Goal: Information Seeking & Learning: Learn about a topic

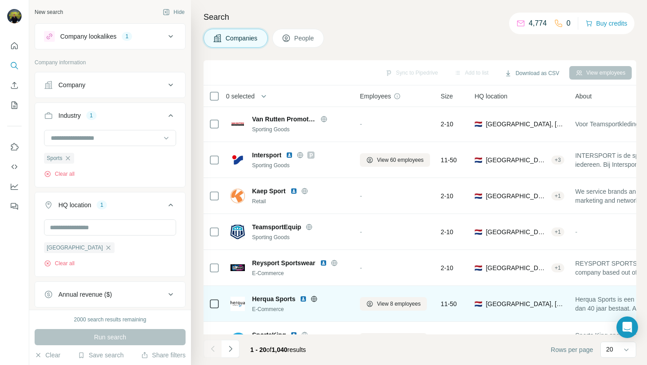
scroll to position [491, 0]
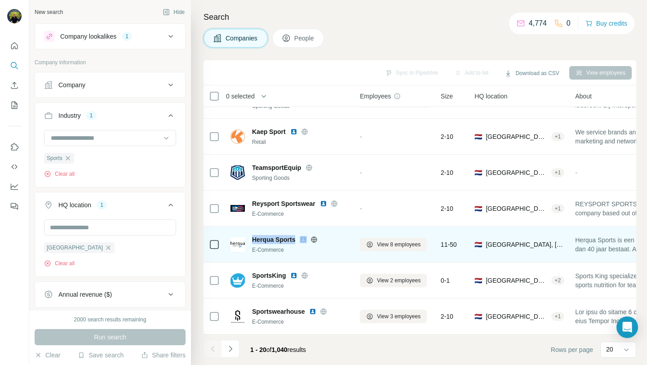
drag, startPoint x: 299, startPoint y: 237, endPoint x: 254, endPoint y: 242, distance: 45.2
click at [253, 242] on div "Herqua Sports" at bounding box center [300, 239] width 97 height 9
copy span "Herqua Sports"
click at [341, 253] on div "E-Commerce" at bounding box center [300, 250] width 97 height 8
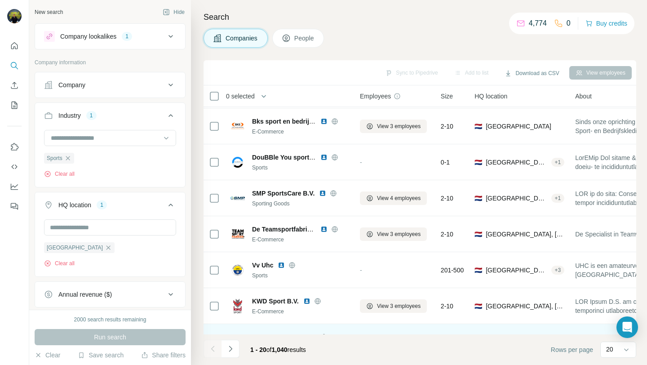
scroll to position [213, 0]
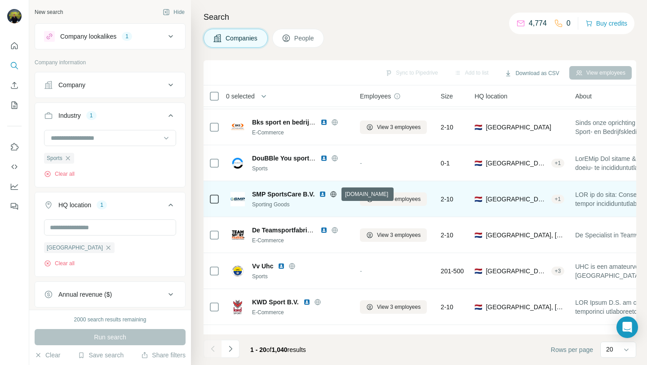
click at [333, 194] on icon at bounding box center [333, 194] width 2 height 6
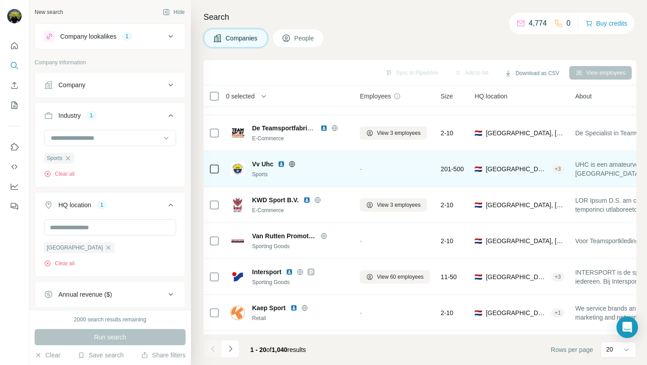
scroll to position [320, 0]
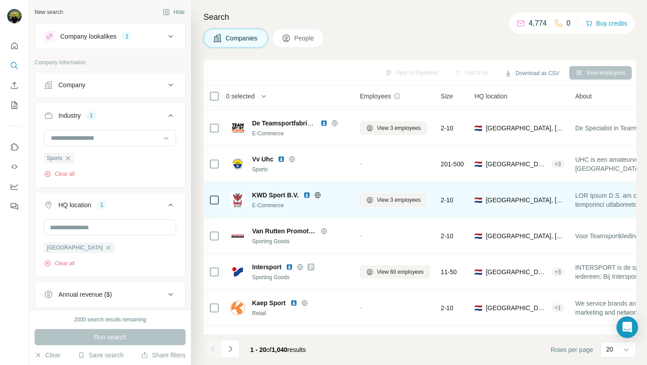
click at [315, 195] on icon at bounding box center [317, 195] width 6 height 0
click at [304, 195] on img at bounding box center [306, 194] width 7 height 7
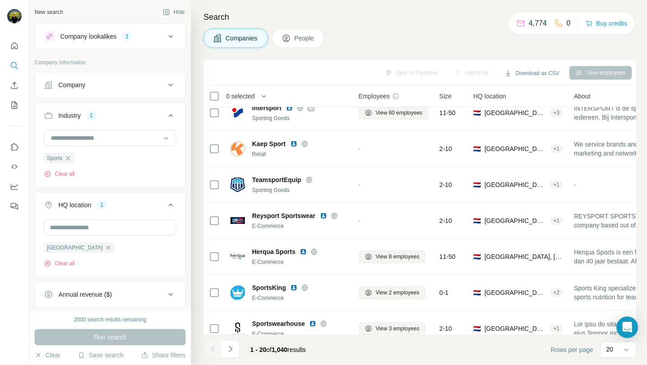
scroll to position [482, 1]
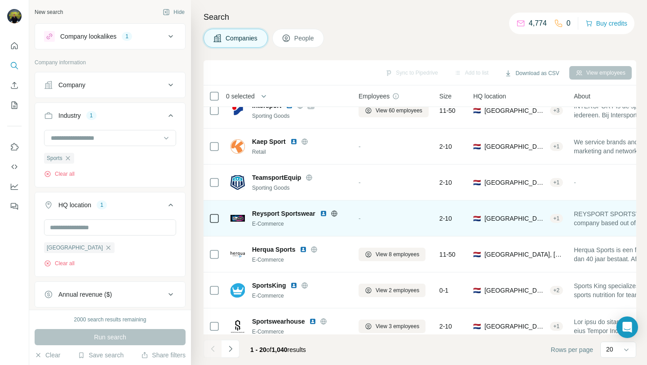
click at [325, 214] on img at bounding box center [323, 213] width 7 height 7
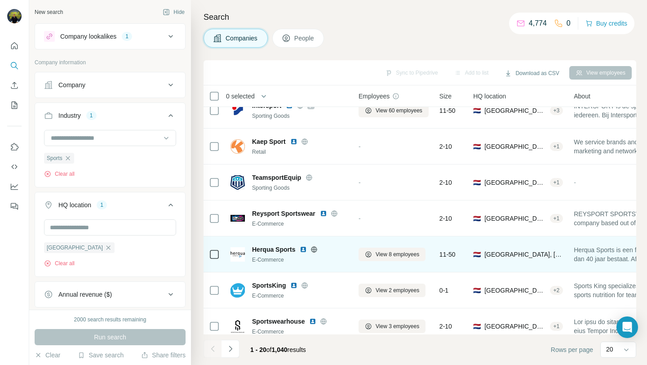
click at [305, 249] on img at bounding box center [303, 249] width 7 height 7
click at [311, 249] on icon at bounding box center [313, 249] width 7 height 7
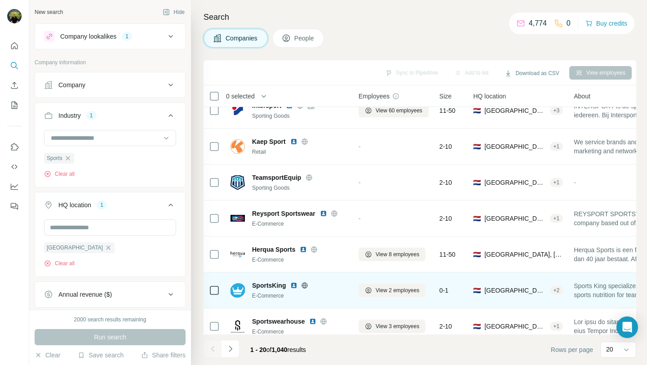
scroll to position [491, 1]
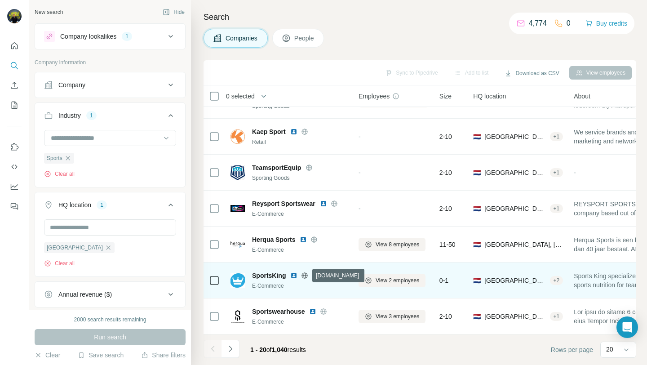
click at [305, 275] on icon at bounding box center [305, 275] width 2 height 6
click at [292, 274] on img at bounding box center [293, 275] width 7 height 7
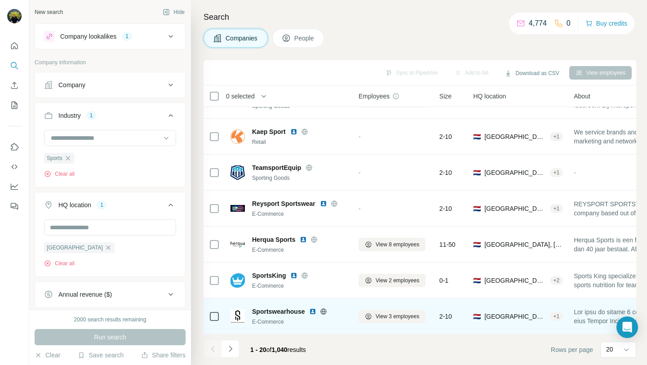
click at [324, 312] on icon at bounding box center [324, 311] width 2 height 6
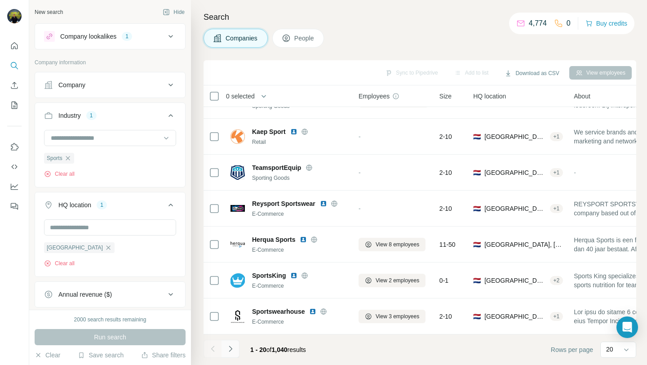
click at [228, 350] on icon "Navigate to next page" at bounding box center [230, 348] width 9 height 9
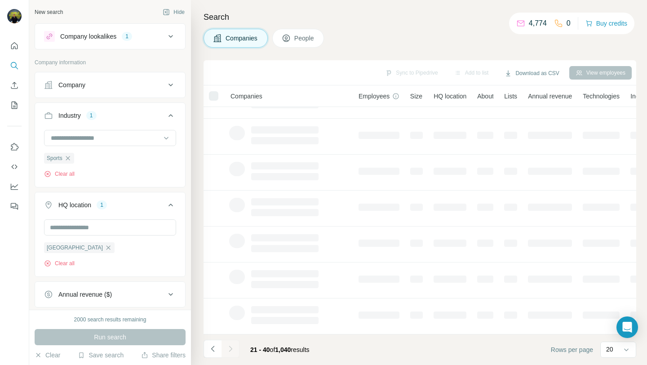
scroll to position [132, 1]
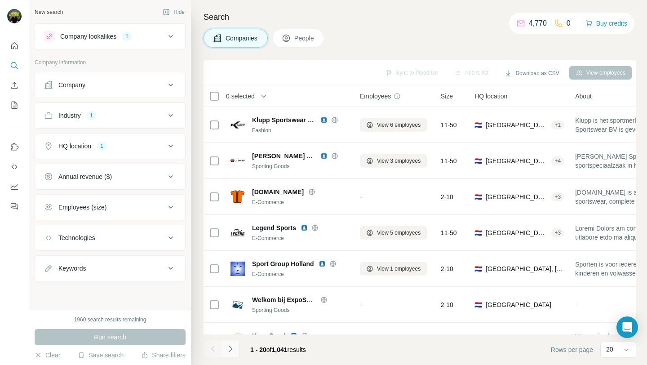
click at [232, 350] on icon "Navigate to next page" at bounding box center [230, 348] width 9 height 9
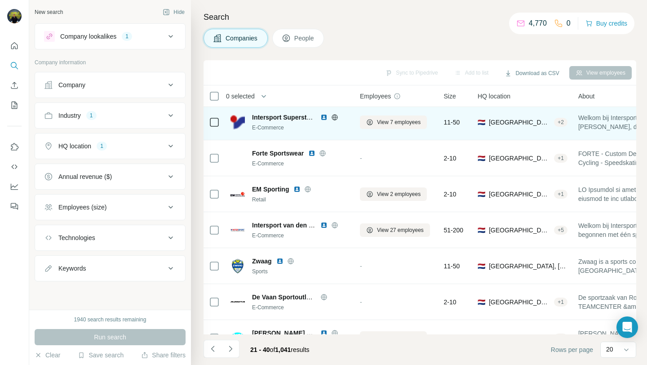
scroll to position [84, 0]
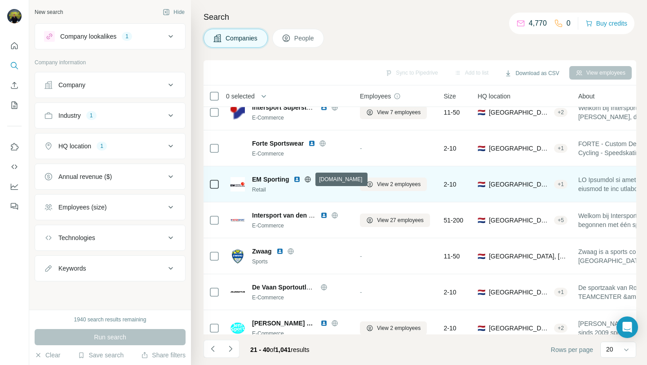
click at [308, 177] on icon at bounding box center [308, 179] width 2 height 6
click at [297, 180] on img at bounding box center [296, 179] width 7 height 7
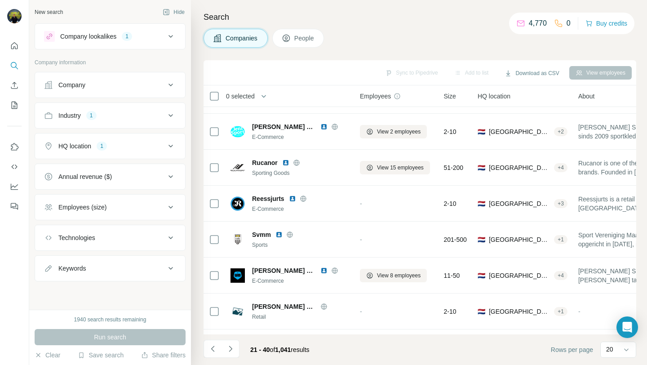
scroll to position [282, 0]
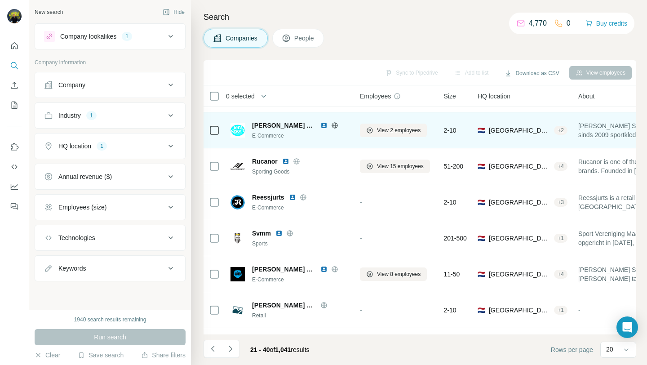
click at [320, 126] on img at bounding box center [323, 125] width 7 height 7
click at [331, 122] on icon at bounding box center [334, 125] width 7 height 7
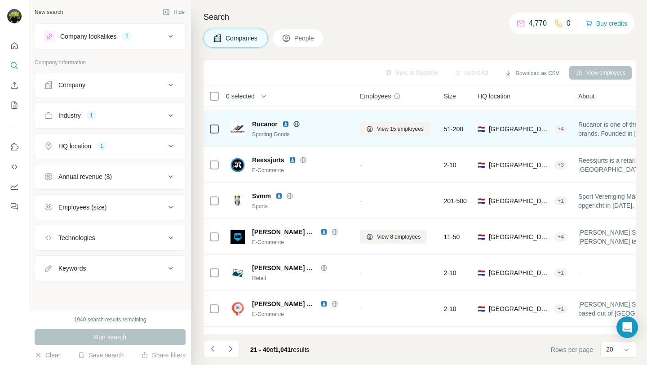
scroll to position [324, 0]
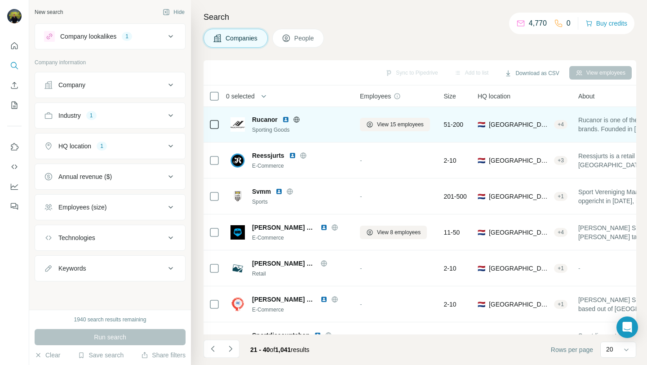
click at [297, 119] on icon at bounding box center [296, 119] width 2 height 6
click at [285, 117] on img at bounding box center [285, 119] width 7 height 7
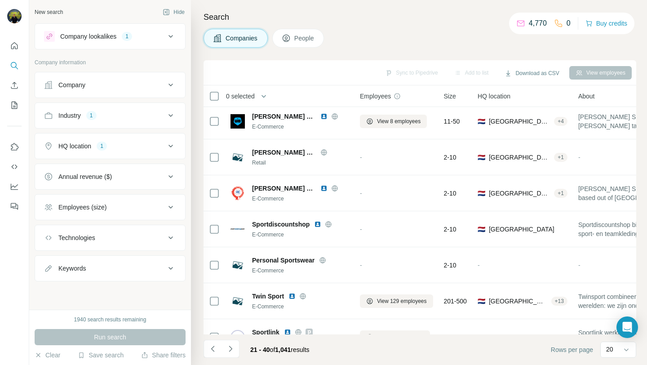
scroll to position [437, 0]
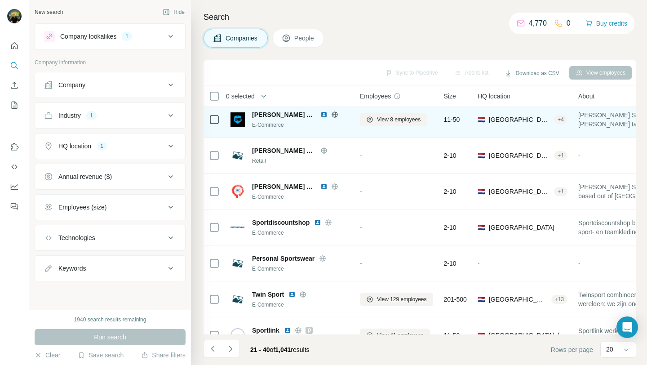
click at [321, 114] on img at bounding box center [323, 114] width 7 height 7
click at [331, 113] on icon at bounding box center [334, 114] width 7 height 7
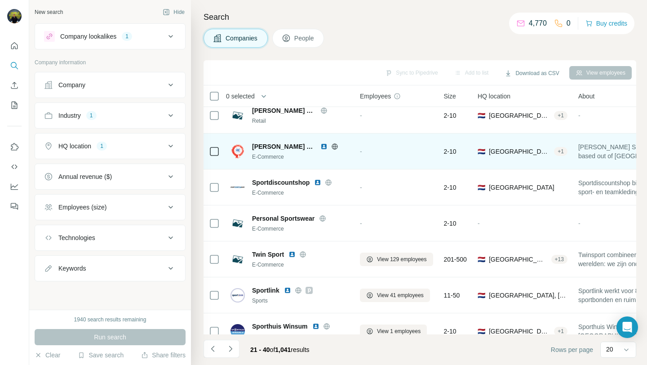
scroll to position [490, 0]
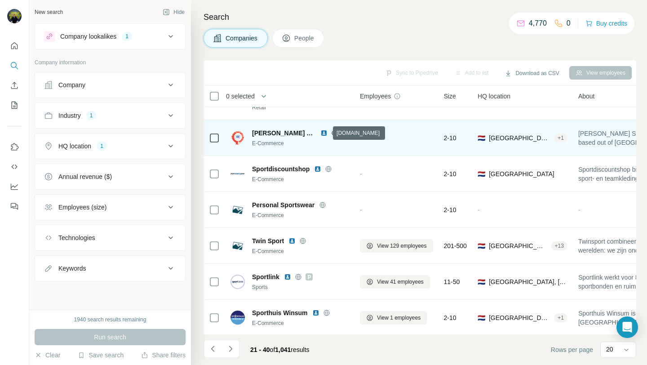
click at [331, 129] on icon at bounding box center [334, 132] width 7 height 7
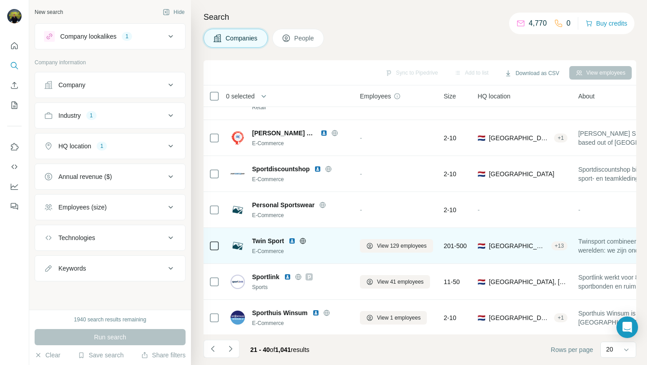
click at [292, 240] on img at bounding box center [291, 240] width 7 height 7
click at [302, 241] on icon at bounding box center [302, 240] width 7 height 7
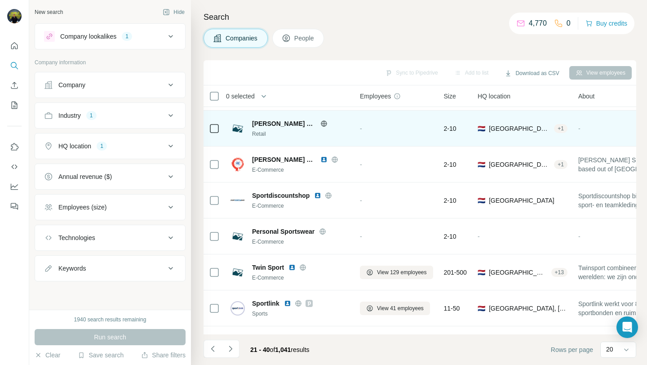
scroll to position [491, 0]
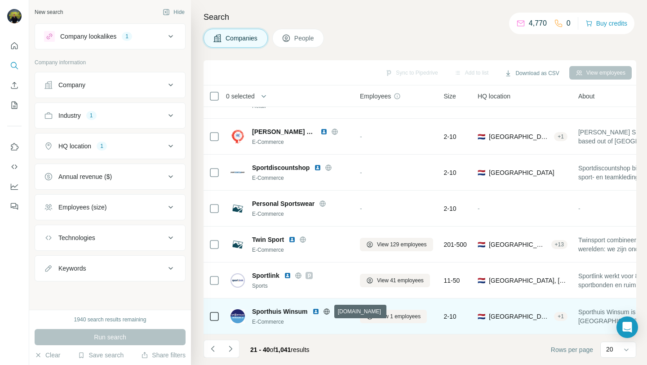
click at [326, 310] on icon at bounding box center [326, 311] width 2 height 6
